Goal: Book appointment/travel/reservation

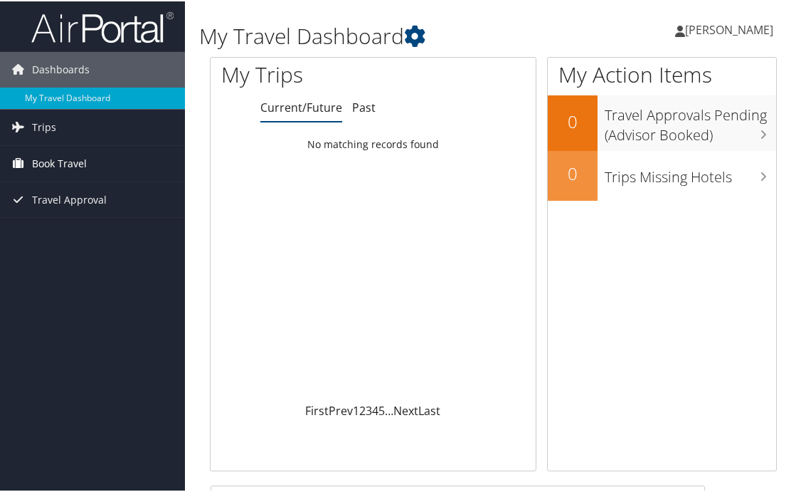
click at [107, 157] on link "Book Travel" at bounding box center [92, 162] width 185 height 36
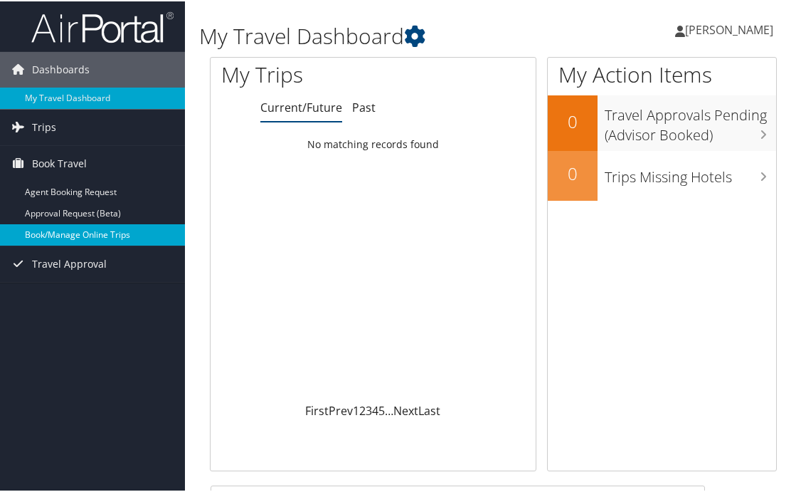
click at [95, 241] on link "Book/Manage Online Trips" at bounding box center [92, 233] width 185 height 21
